Goal: Task Accomplishment & Management: Manage account settings

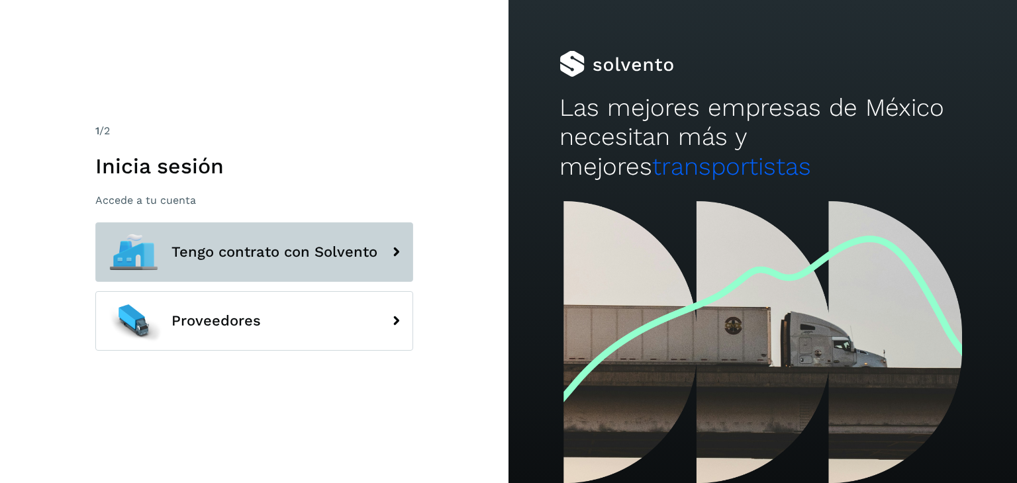
click at [236, 248] on span "Tengo contrato con Solvento" at bounding box center [274, 252] width 206 height 16
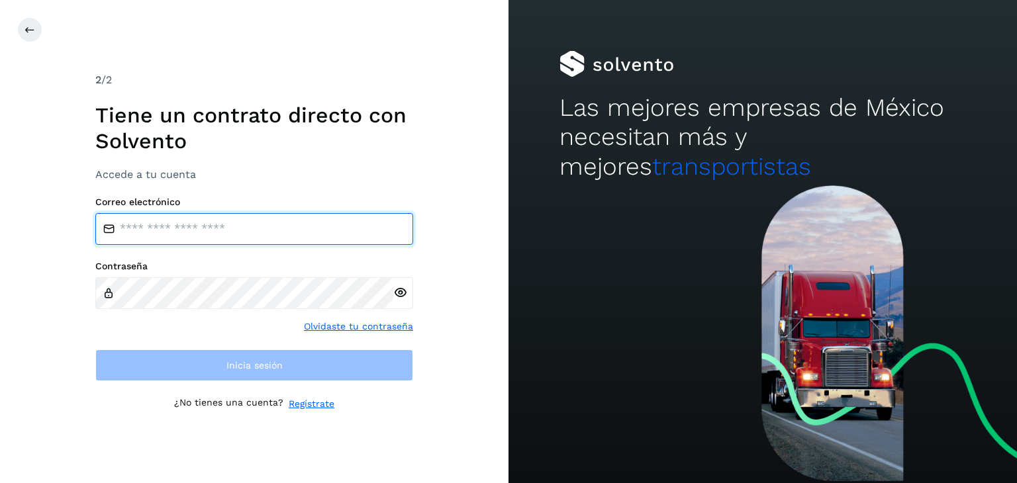
click at [196, 231] on input "email" at bounding box center [254, 229] width 318 height 32
type input "**********"
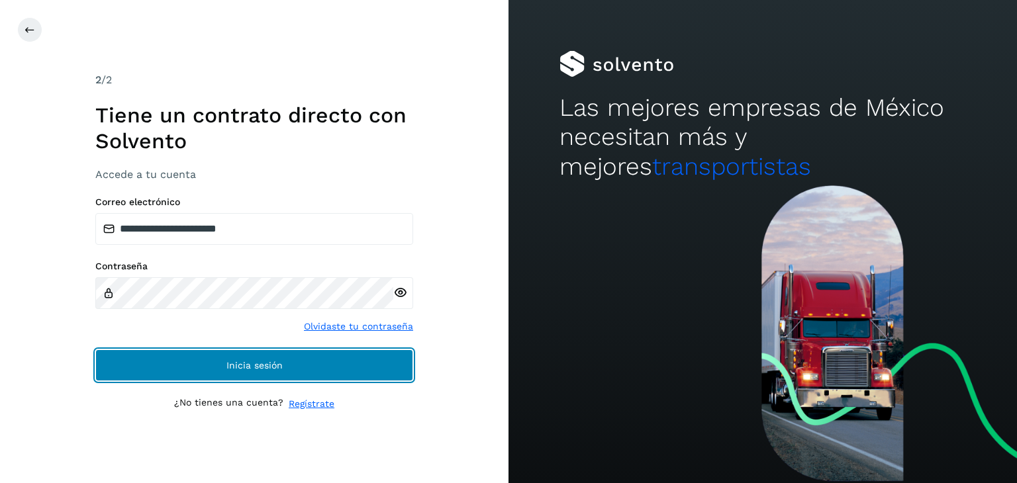
click at [250, 373] on button "Inicia sesión" at bounding box center [254, 366] width 318 height 32
click at [244, 363] on span "Inicia sesión" at bounding box center [254, 365] width 56 height 9
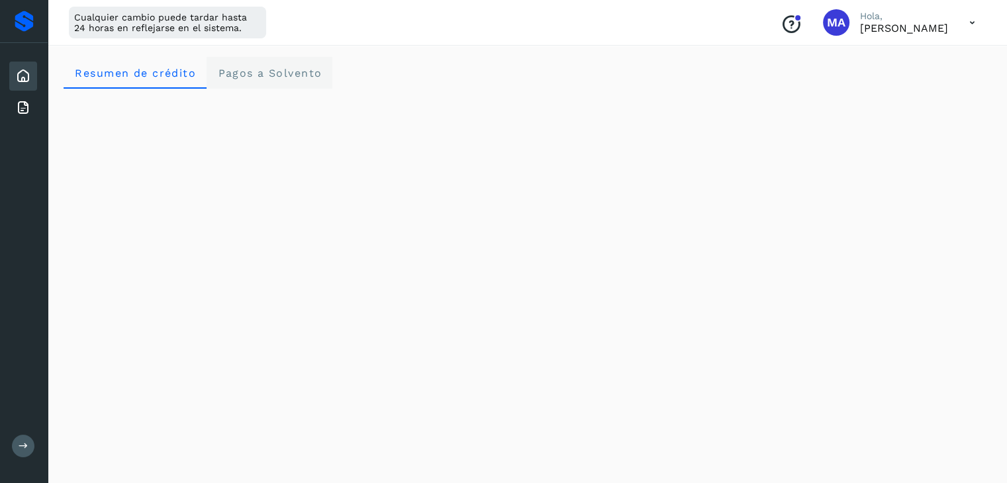
click at [266, 71] on span "Pagos a Solvento" at bounding box center [269, 73] width 105 height 13
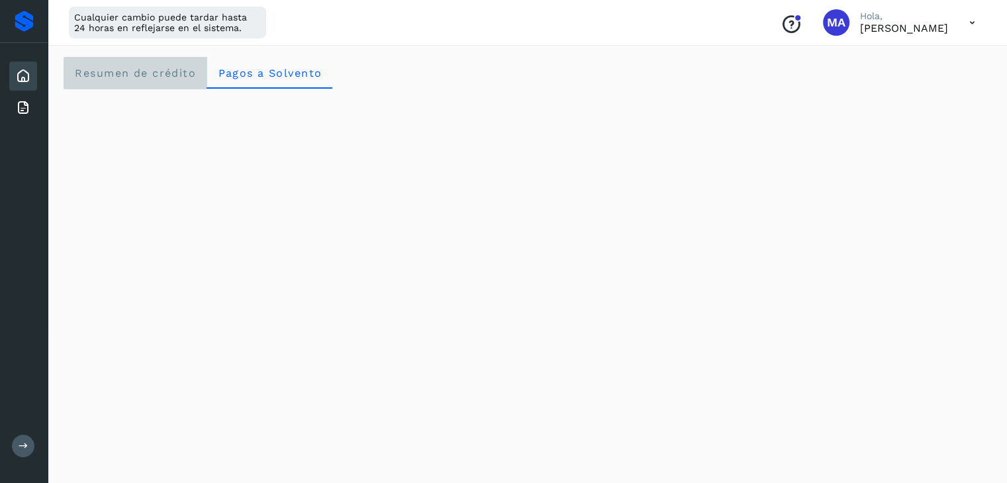
click at [158, 71] on span "Resumen de crédito" at bounding box center [135, 73] width 122 height 13
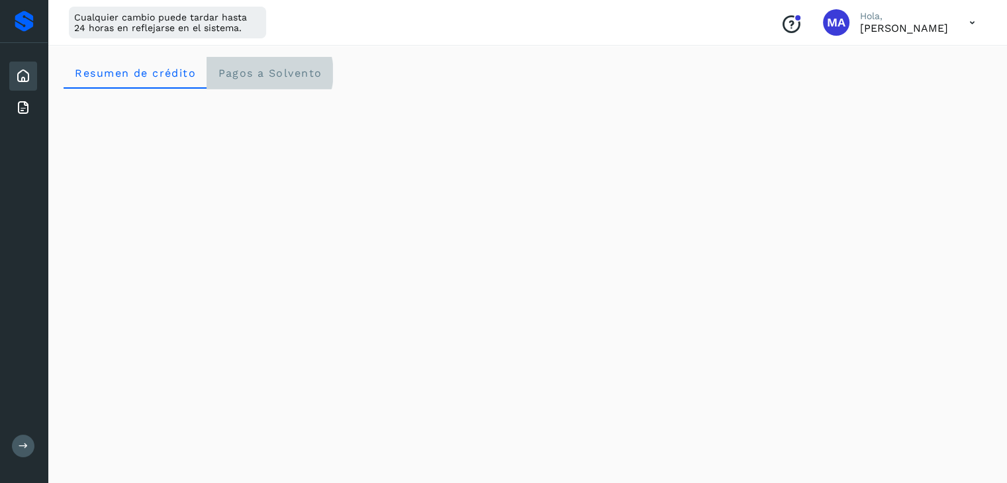
click at [212, 79] on Solvento "Pagos a Solvento" at bounding box center [270, 73] width 126 height 32
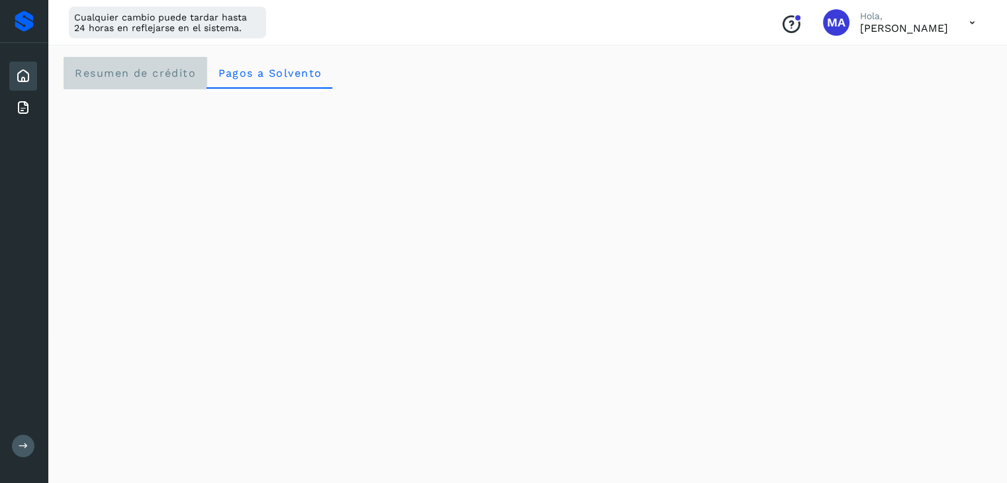
click at [116, 66] on crédito "Resumen de crédito" at bounding box center [135, 73] width 143 height 32
